Goal: Feedback & Contribution: Contribute content

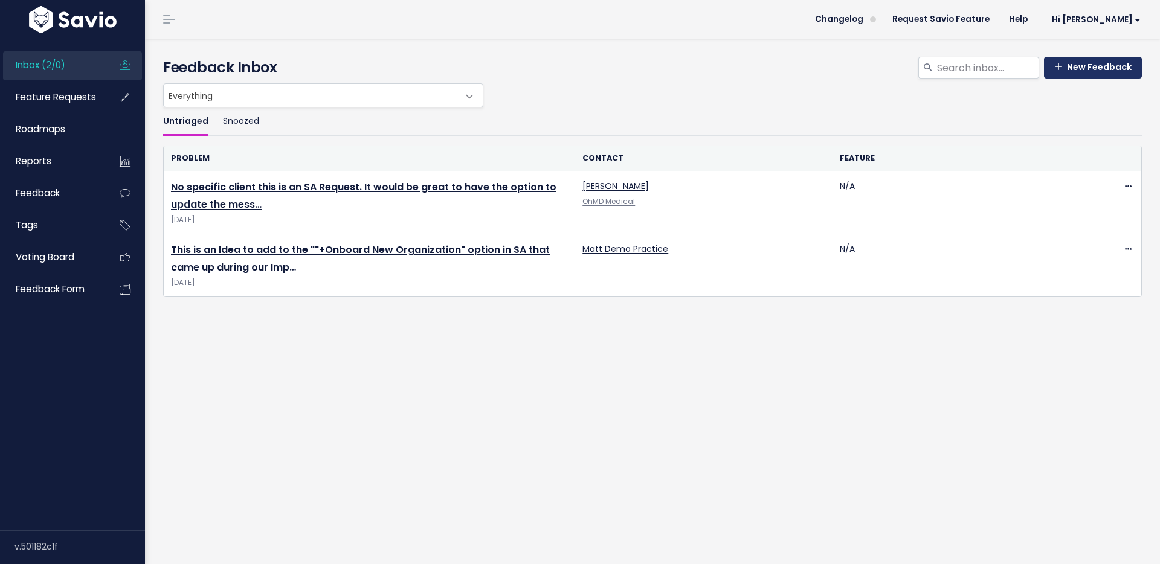
click at [1063, 71] on link "New Feedback" at bounding box center [1093, 68] width 98 height 22
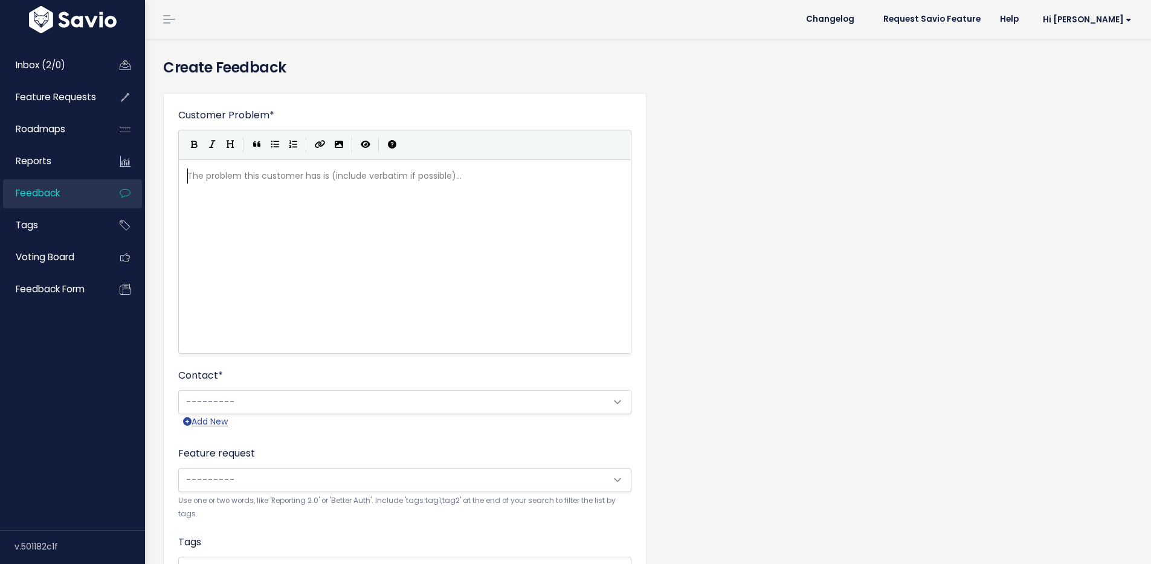
scroll to position [1, 0]
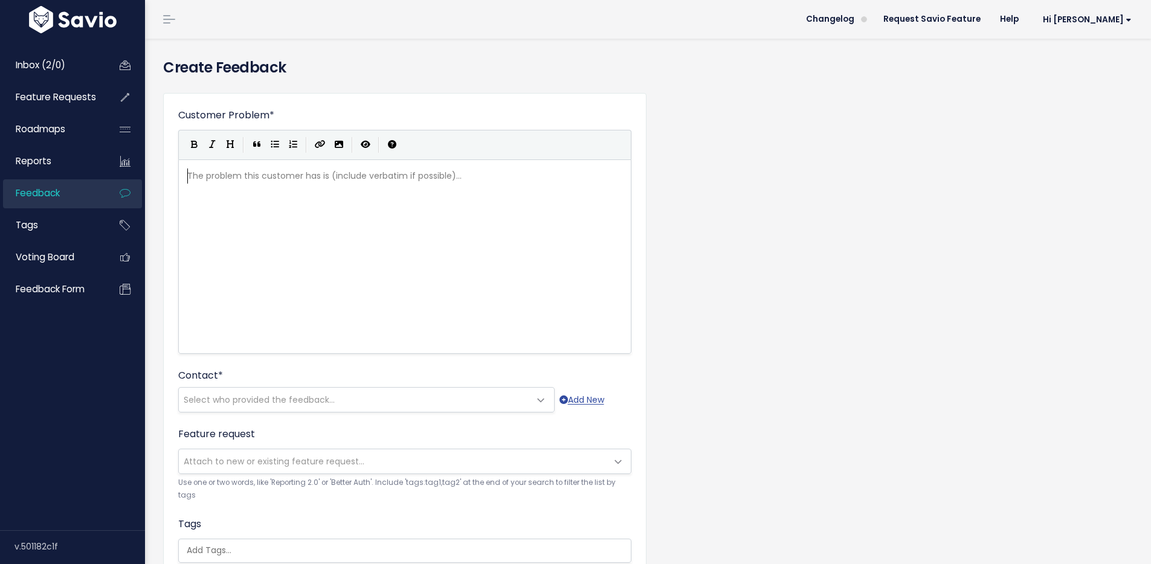
click at [489, 230] on div "The problem this customer has is (include verbatim if possible)... xxxxxxxxxx ​" at bounding box center [420, 271] width 470 height 211
type textarea "Set group chat profil"
type textarea "rofile pictures."
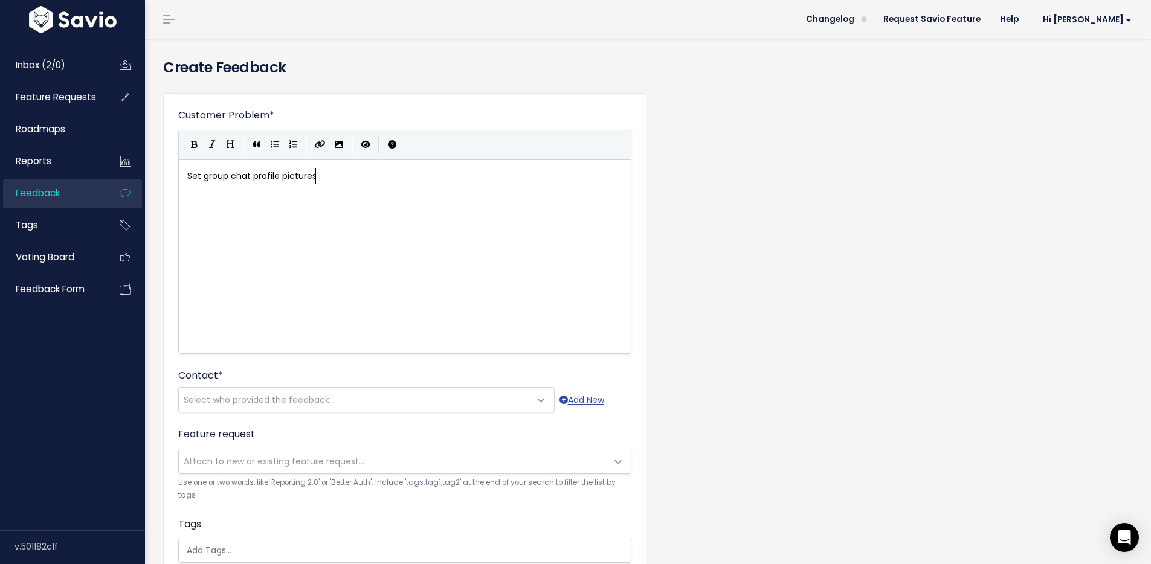
scroll to position [4, 59]
type textarea """
paste textarea
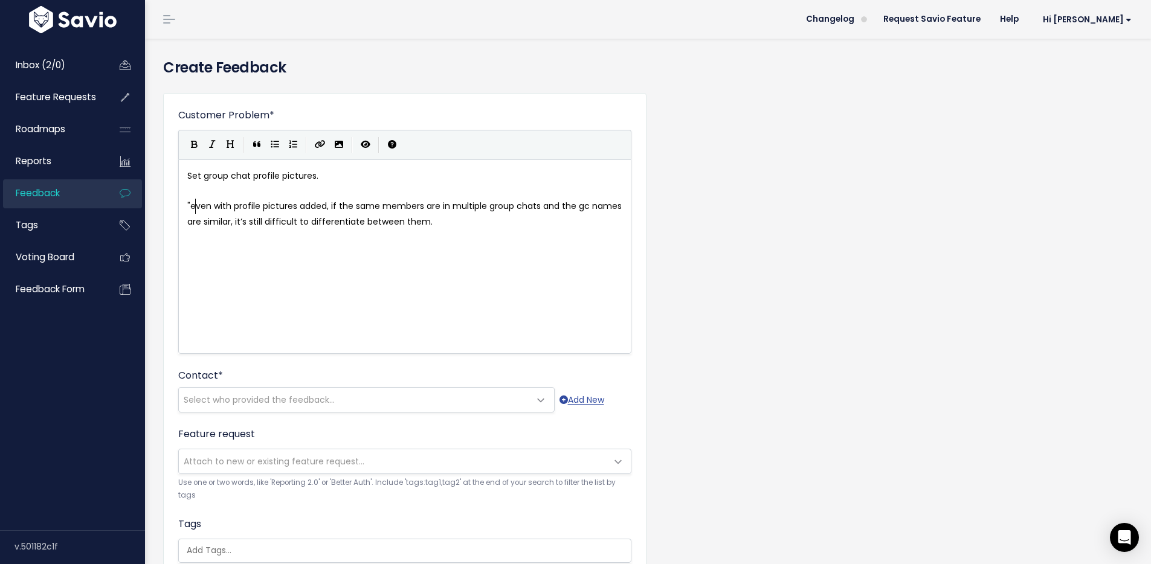
click at [197, 206] on span ""even with profile pictures added, if the same members are in multiple group ch…" at bounding box center [405, 213] width 437 height 27
type textarea "E"
click at [232, 204] on span ""Even with profile pictures added, if the same members are in multiple group ch…" at bounding box center [405, 213] width 436 height 27
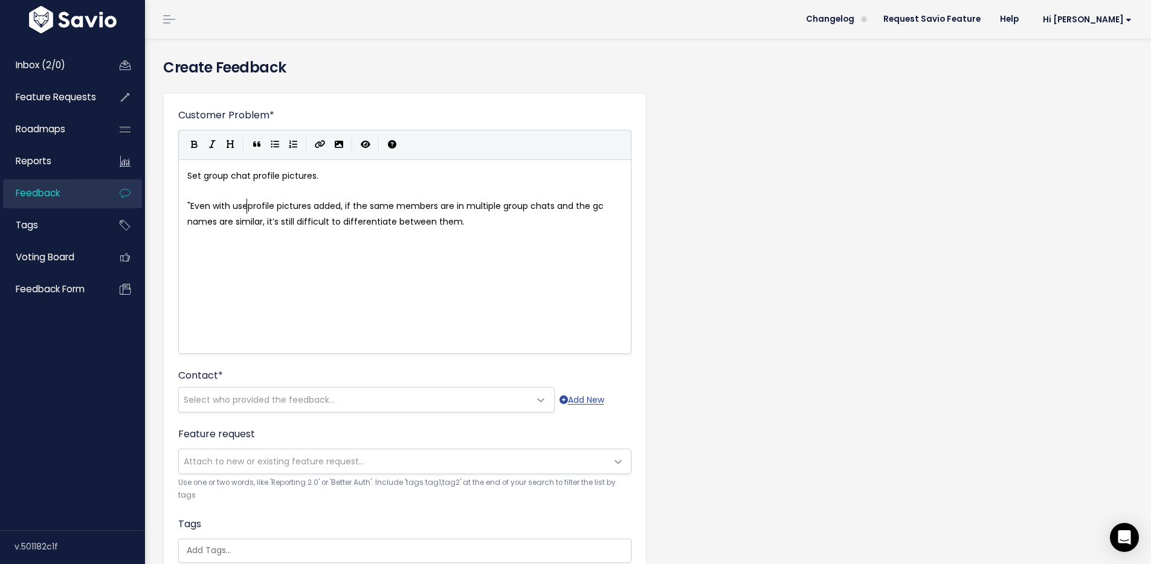
type textarea "user"
click at [510, 216] on pre ""Even with user profile pictures added, if the same members are in multiple gro…" at bounding box center [409, 214] width 449 height 30
type textarea """
click at [321, 393] on span "Select who provided the feedback..." at bounding box center [354, 400] width 351 height 24
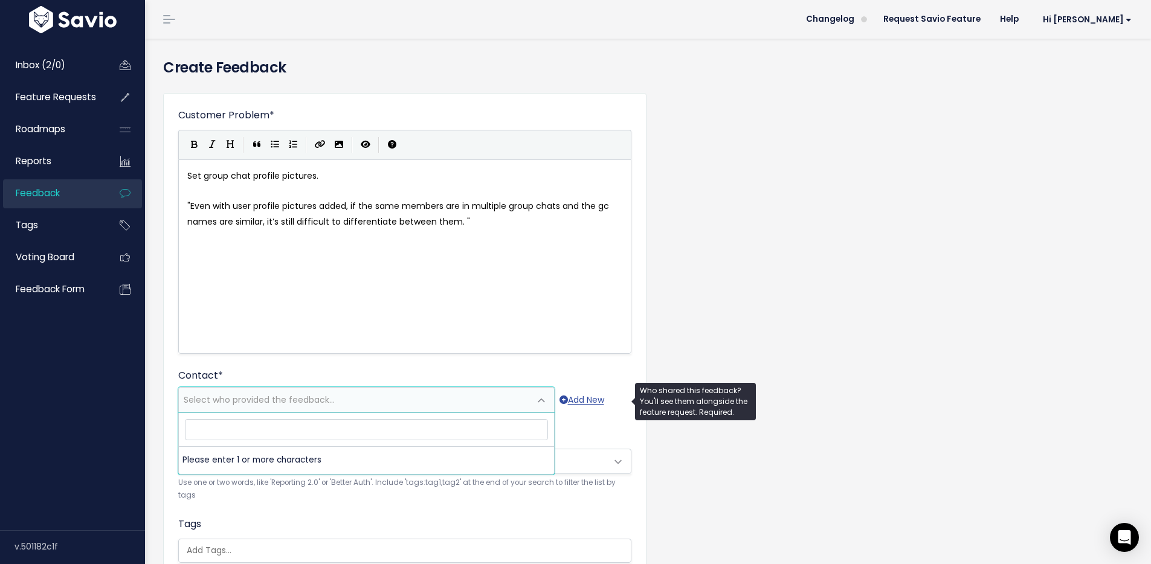
type input "s"
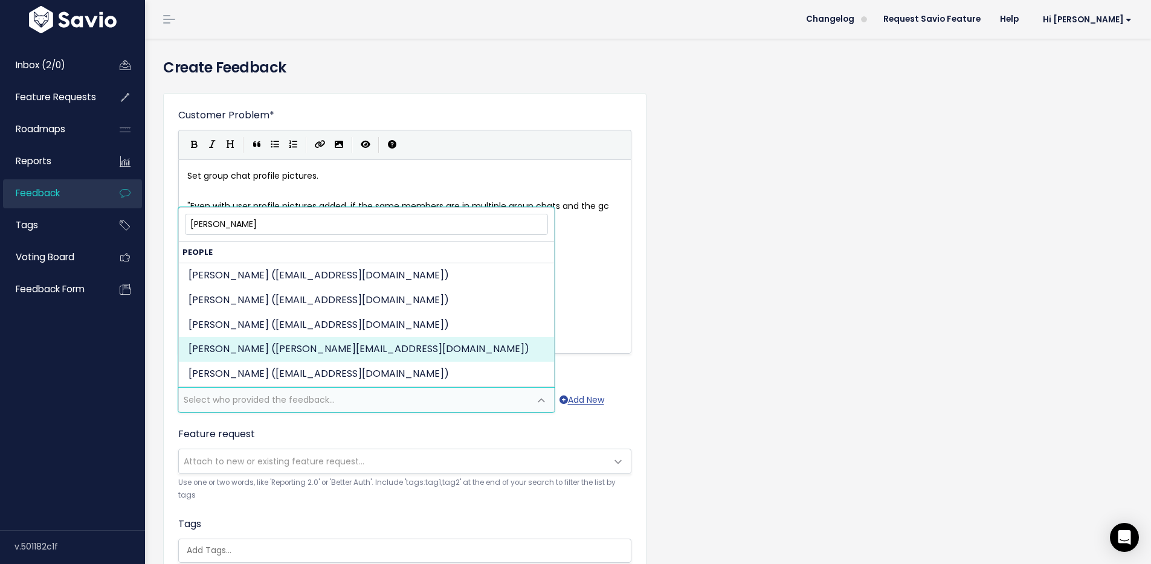
type input "darryl"
select select "89182245"
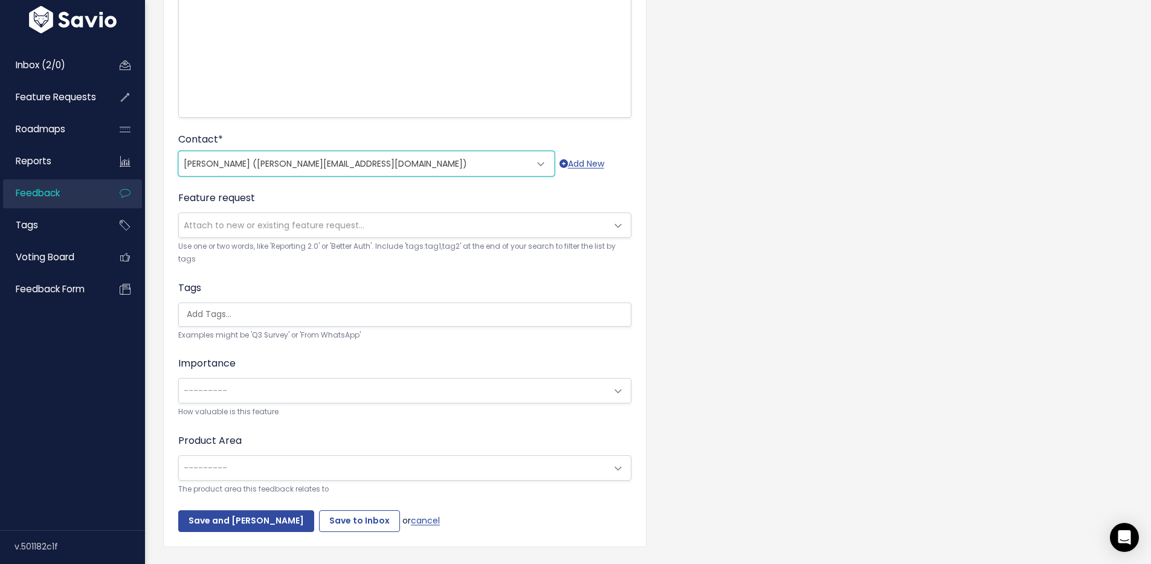
scroll to position [276, 0]
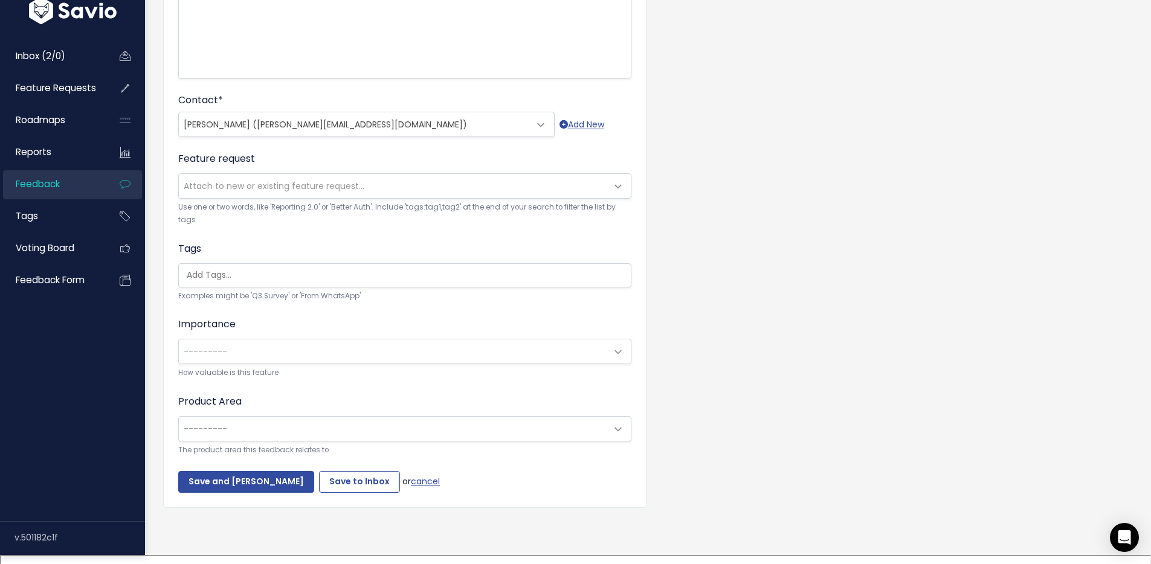
click at [361, 419] on span "---------" at bounding box center [393, 429] width 428 height 24
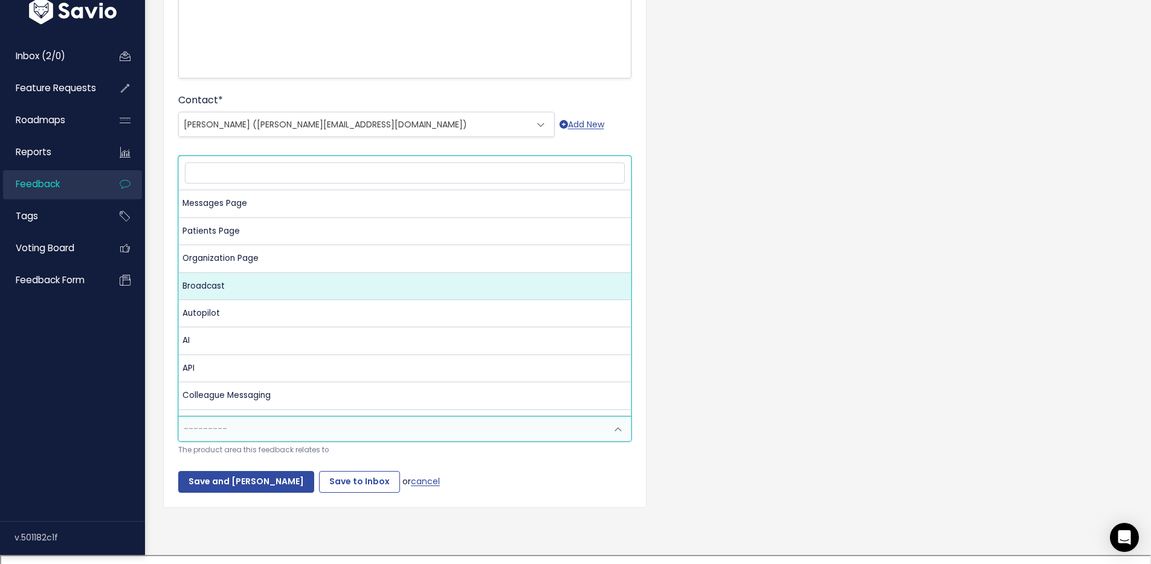
click at [731, 318] on div "Customer Problem * Set group chat profile pictures. "Even with user profile pic…" at bounding box center [648, 172] width 988 height 728
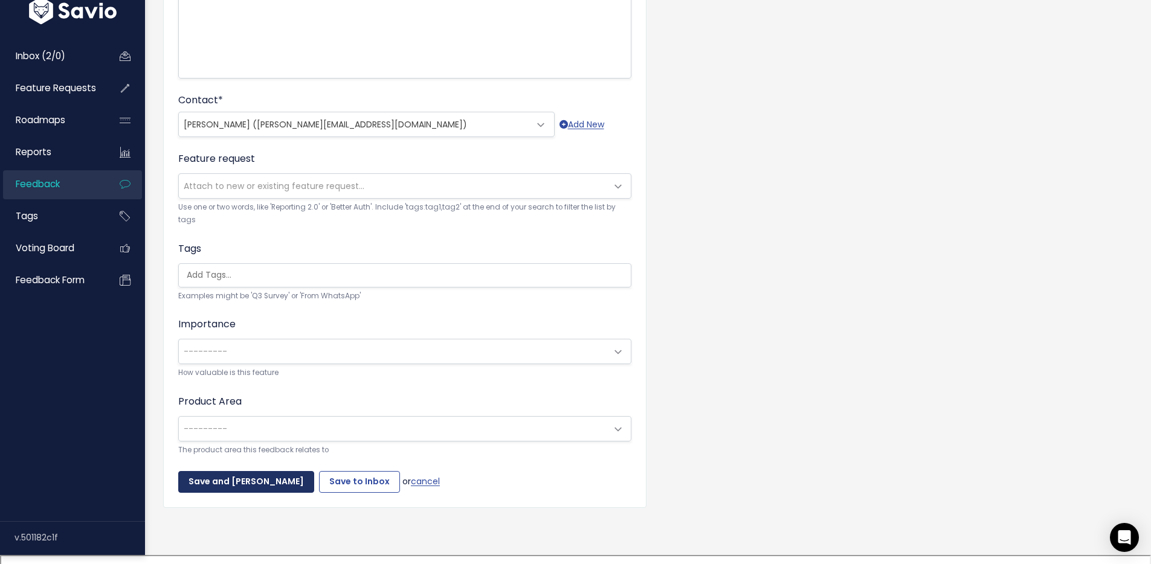
click at [224, 488] on input "Save and Mark Triaged" at bounding box center [246, 482] width 136 height 22
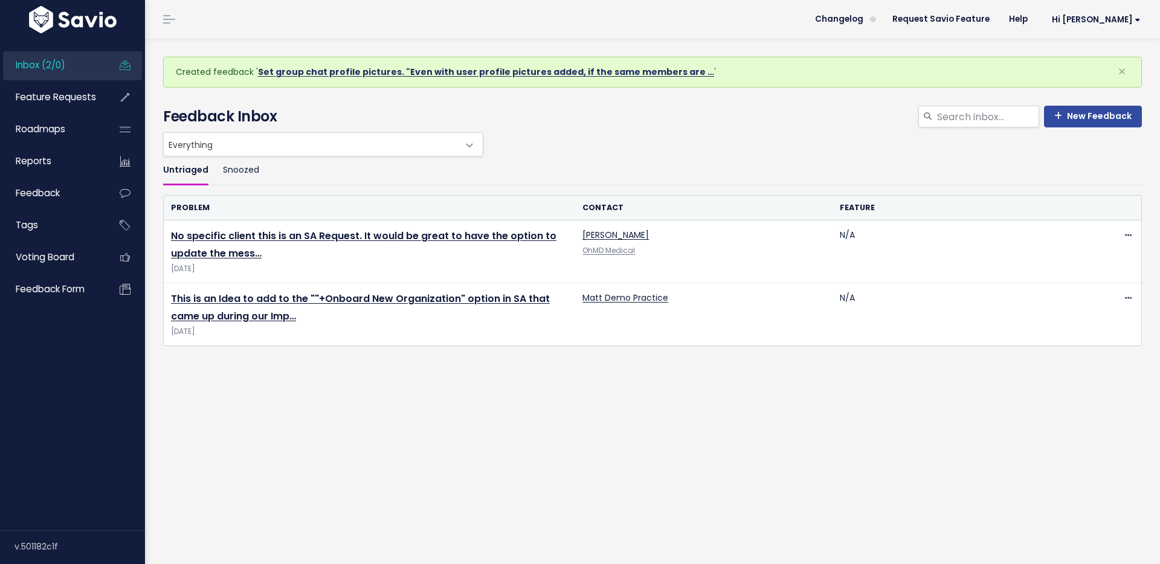
click at [360, 71] on link "Set group chat profile pictures. "Even with user profile pictures added, if the…" at bounding box center [486, 72] width 456 height 12
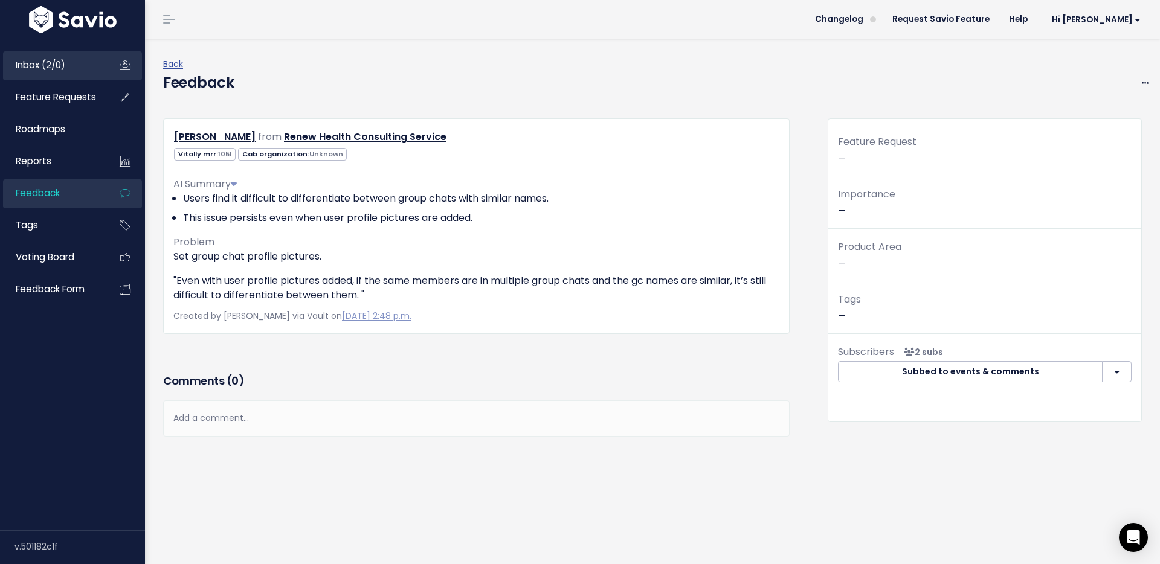
click at [25, 63] on span "Inbox (2/0)" at bounding box center [41, 65] width 50 height 13
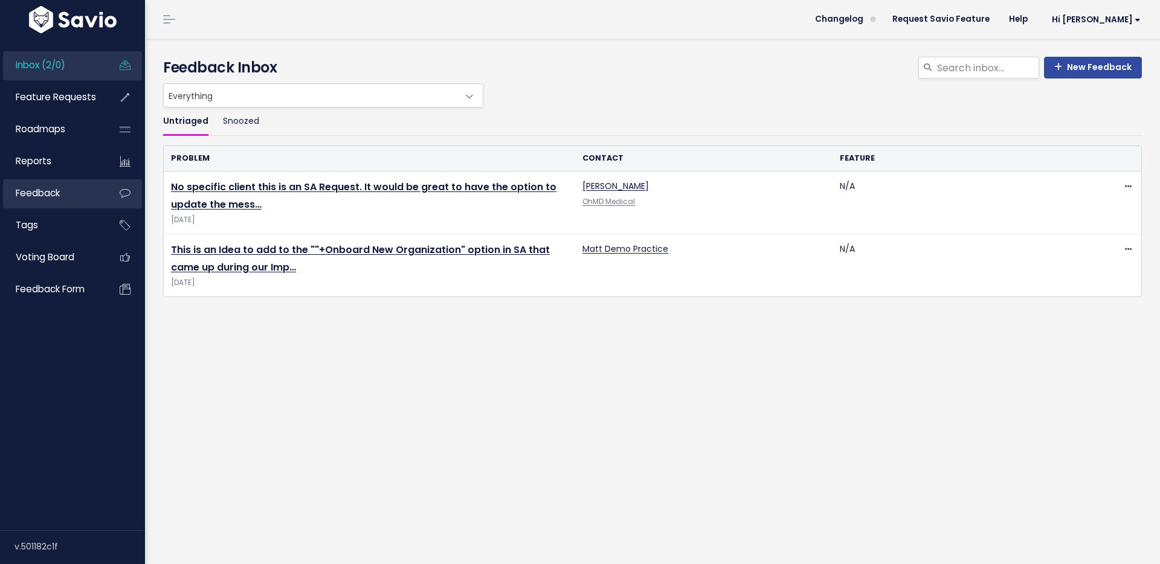
click at [92, 196] on link "Feedback" at bounding box center [51, 193] width 97 height 28
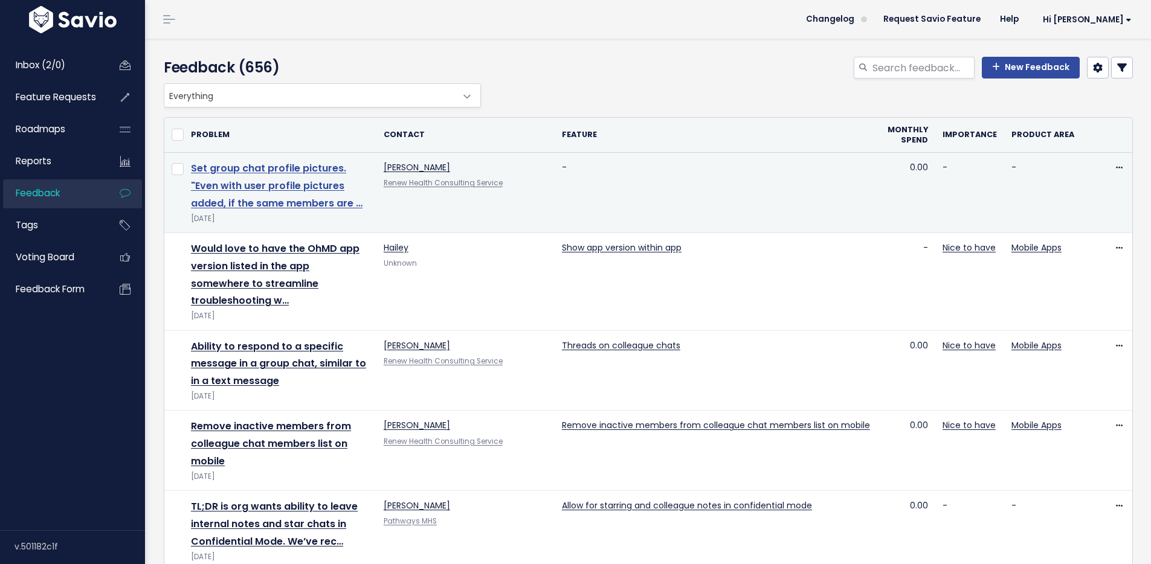
click at [299, 167] on link "Set group chat profile pictures. "Even with user profile pictures added, if the…" at bounding box center [277, 185] width 172 height 49
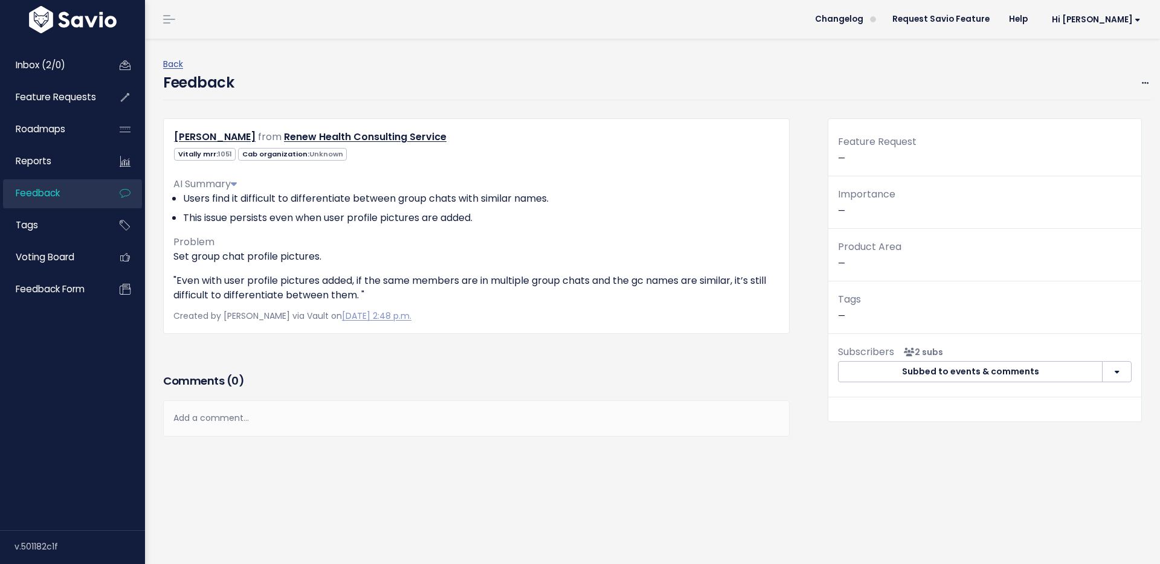
click at [216, 250] on p "Set group chat profile pictures." at bounding box center [476, 257] width 606 height 15
click at [1143, 82] on div "Back Feedback Edit Restore to Inbox Delete Darryl Kawasaki from" at bounding box center [652, 302] width 1015 height 526
click at [1142, 82] on icon at bounding box center [1145, 84] width 7 height 8
click at [1094, 112] on link "Edit" at bounding box center [1097, 116] width 87 height 24
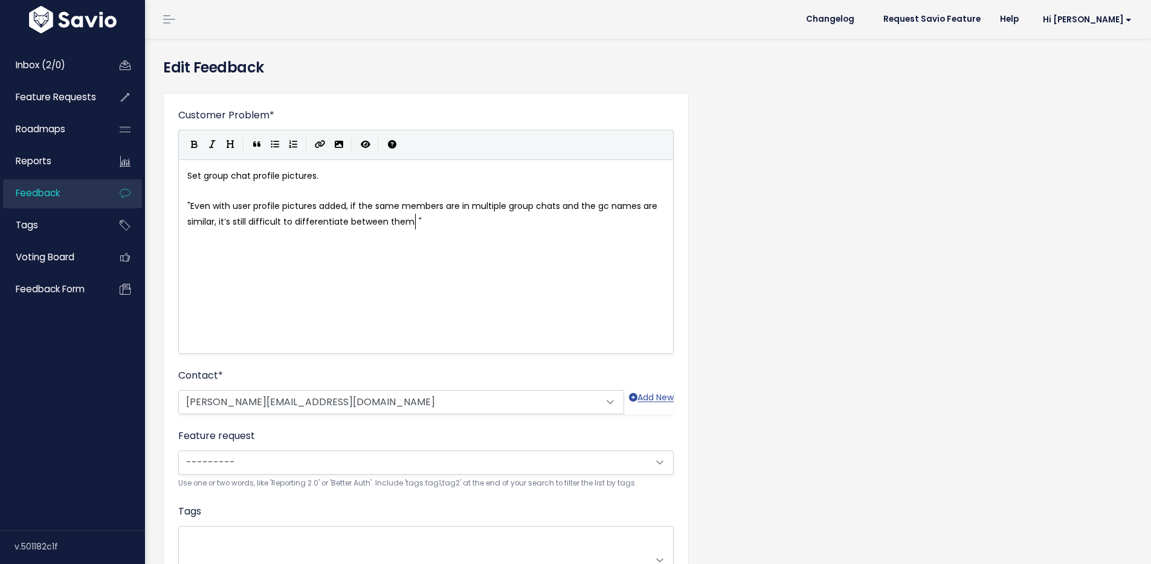
scroll to position [1, 0]
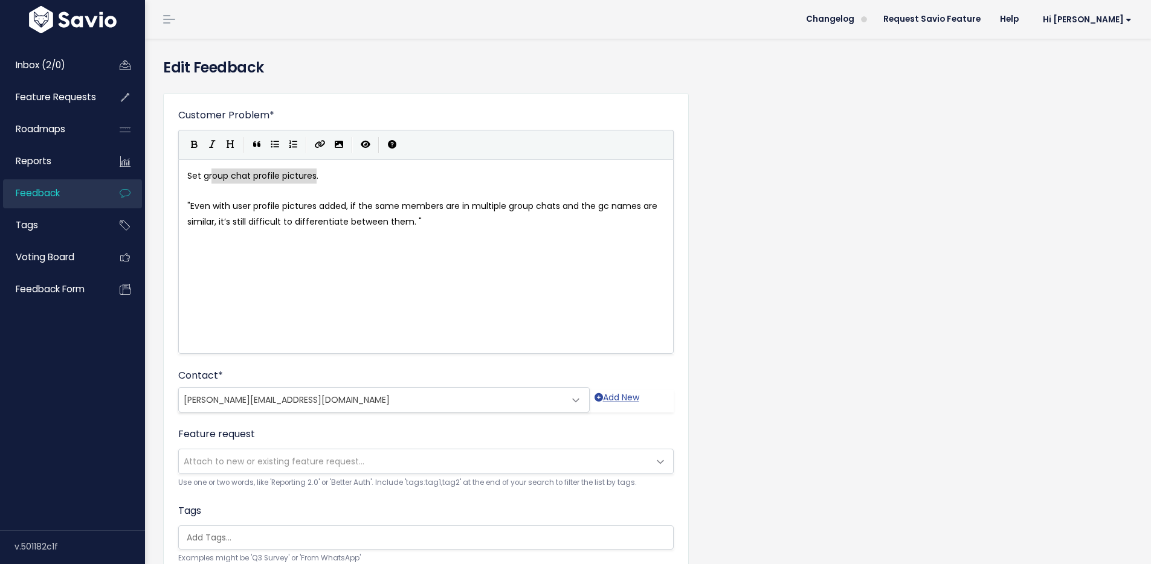
type textarea "Set group chat profile pictures."
drag, startPoint x: 341, startPoint y: 178, endPoint x: 156, endPoint y: 163, distance: 186.1
click at [270, 257] on div "x Set group chat profile pictures. ​ "Even with user profile pictures added, if…" at bounding box center [441, 271] width 512 height 211
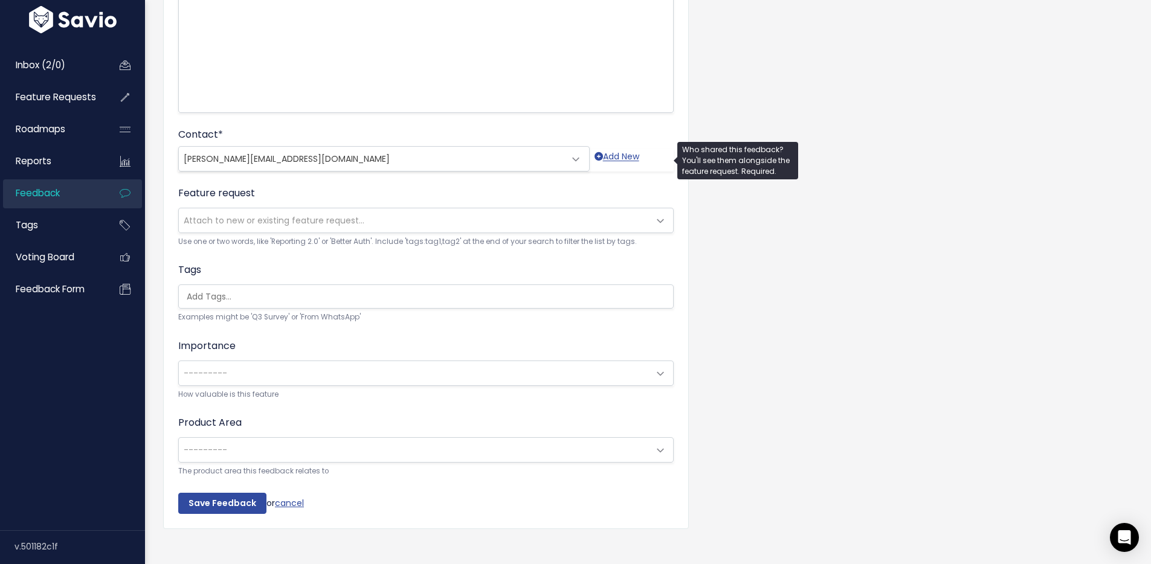
scroll to position [262, 0]
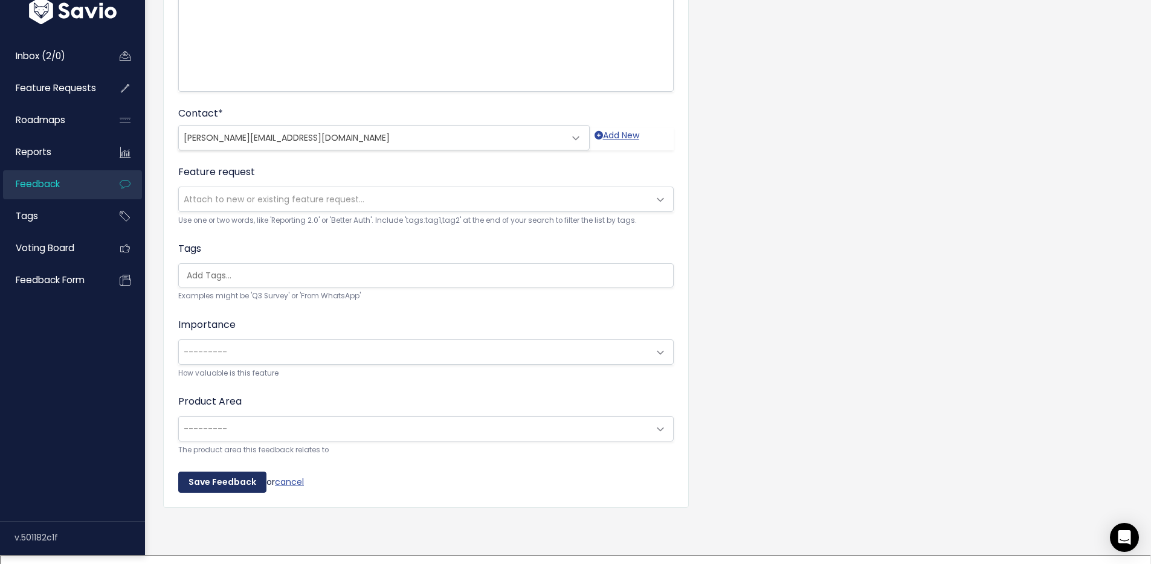
click at [230, 483] on input "Save Feedback" at bounding box center [222, 483] width 88 height 22
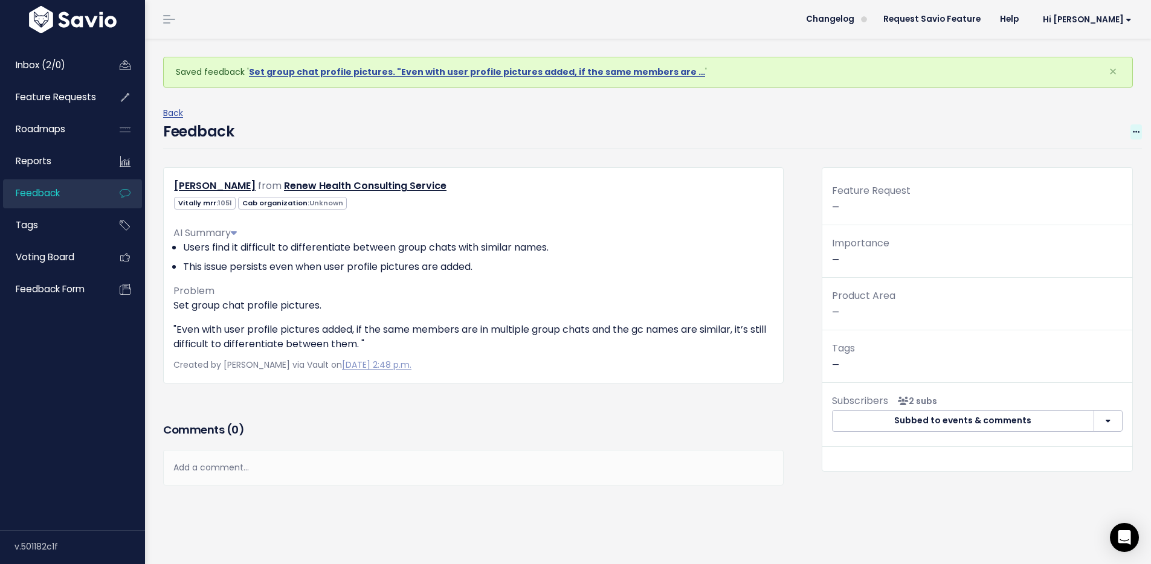
click at [1133, 131] on icon at bounding box center [1136, 133] width 7 height 8
click at [1045, 163] on link "Edit" at bounding box center [1088, 165] width 87 height 24
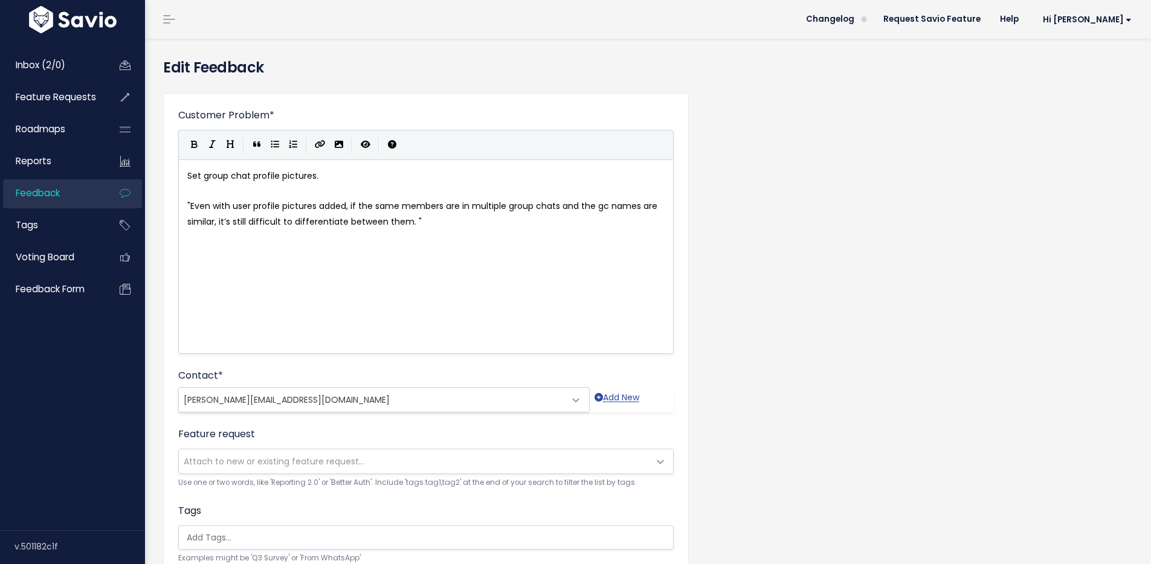
click at [59, 200] on link "Feedback" at bounding box center [51, 193] width 97 height 28
